Goal: Navigation & Orientation: Find specific page/section

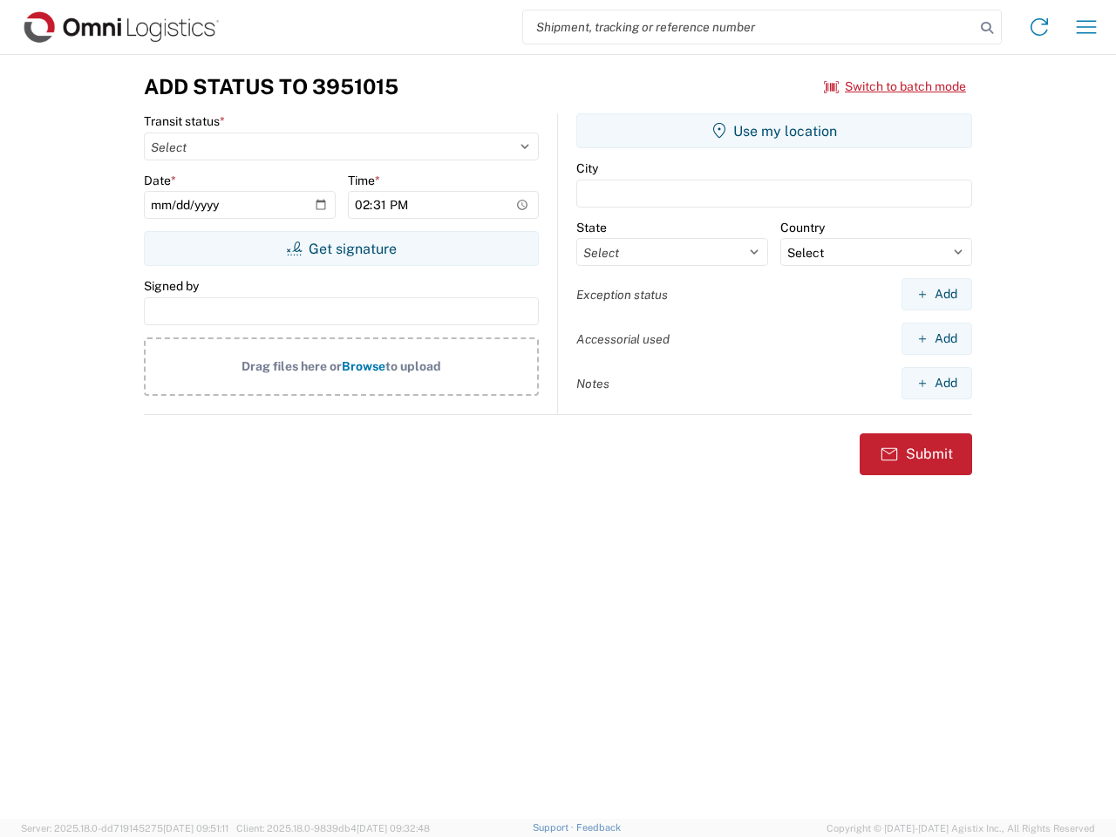
click at [749, 27] on input "search" at bounding box center [749, 26] width 452 height 33
click at [987, 28] on icon at bounding box center [987, 28] width 24 height 24
click at [1039, 27] on icon at bounding box center [1039, 27] width 28 height 28
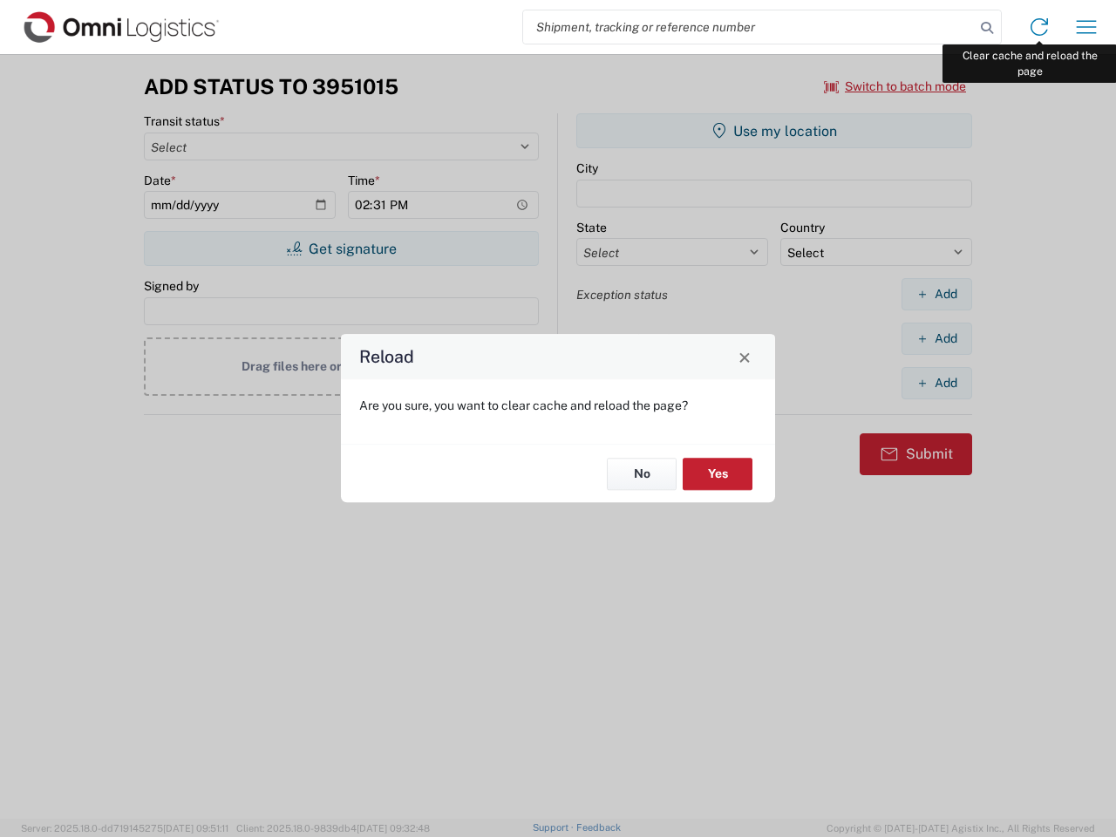
click at [1086, 27] on div "Reload Are you sure, you want to clear cache and reload the page? No Yes" at bounding box center [558, 418] width 1116 height 837
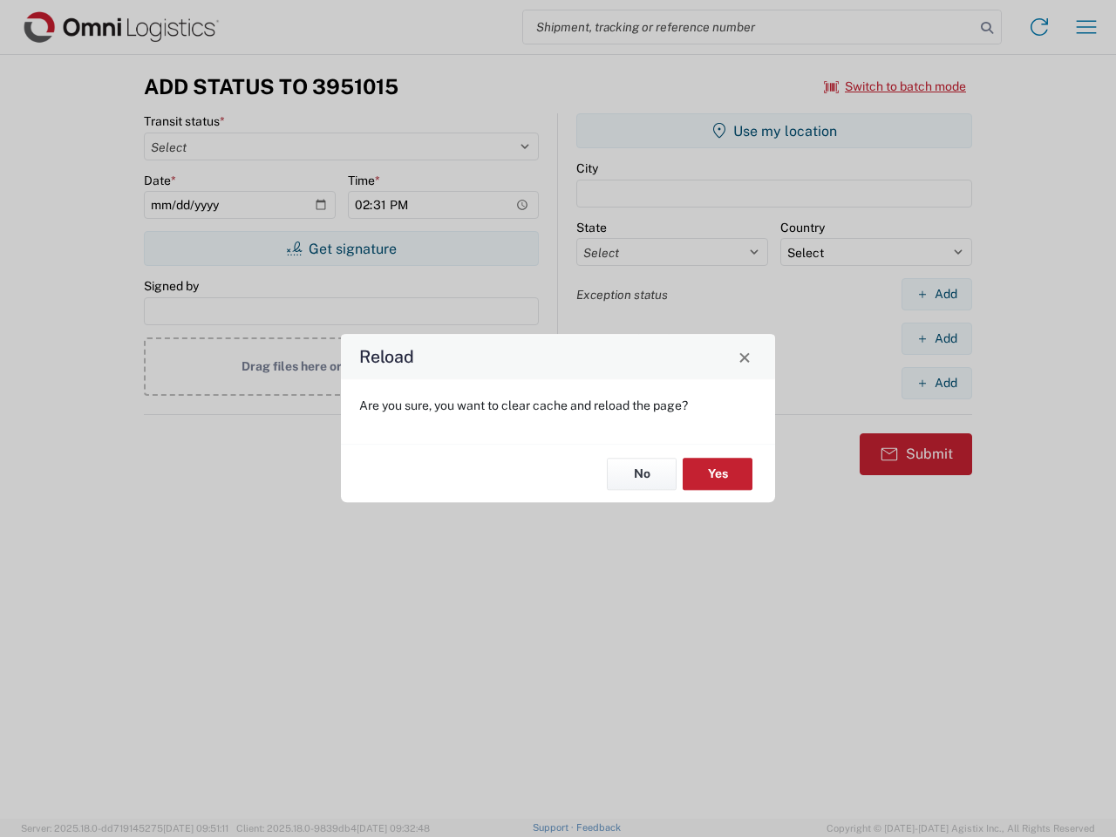
click at [895, 86] on div "Reload Are you sure, you want to clear cache and reload the page? No Yes" at bounding box center [558, 418] width 1116 height 837
click at [341, 248] on div "Reload Are you sure, you want to clear cache and reload the page? No Yes" at bounding box center [558, 418] width 1116 height 837
click at [774, 131] on div "Reload Are you sure, you want to clear cache and reload the page? No Yes" at bounding box center [558, 418] width 1116 height 837
click at [936, 294] on div "Reload Are you sure, you want to clear cache and reload the page? No Yes" at bounding box center [558, 418] width 1116 height 837
click at [936, 338] on div "Reload Are you sure, you want to clear cache and reload the page? No Yes" at bounding box center [558, 418] width 1116 height 837
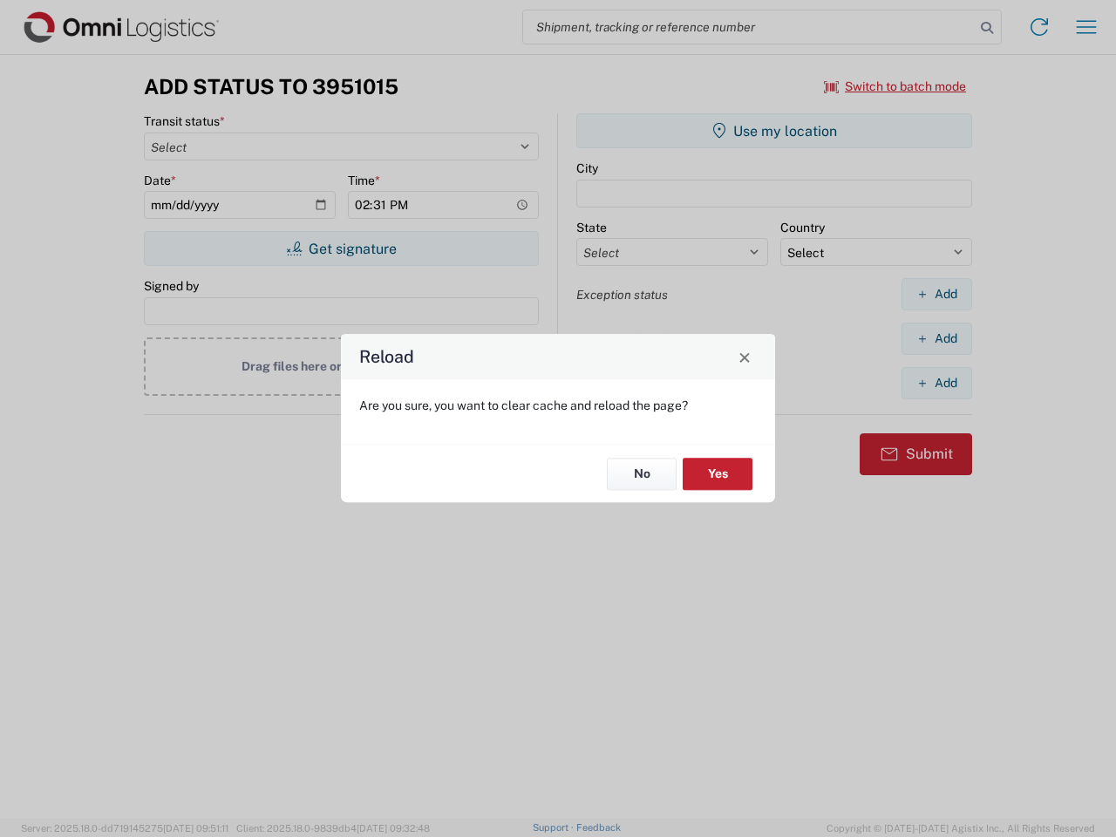
click at [936, 383] on div "Reload Are you sure, you want to clear cache and reload the page? No Yes" at bounding box center [558, 418] width 1116 height 837
